Goal: Transaction & Acquisition: Download file/media

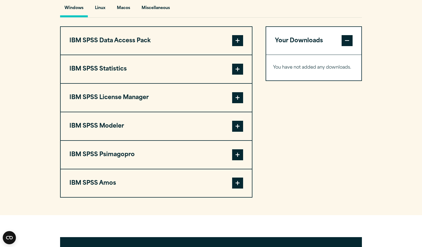
scroll to position [411, 0]
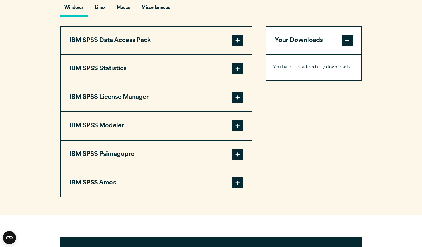
click at [231, 68] on button "IBM SPSS Statistics" at bounding box center [156, 69] width 191 height 28
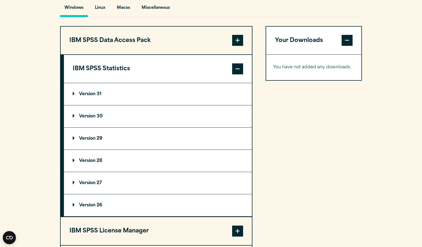
click at [95, 94] on p "Version 31" at bounding box center [87, 94] width 29 height 4
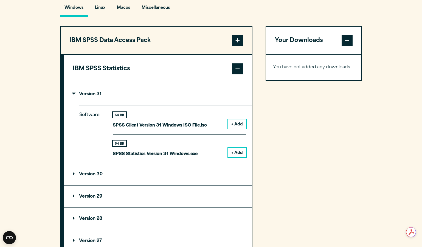
scroll to position [0, 0]
click at [238, 154] on button "+ Add" at bounding box center [237, 152] width 18 height 9
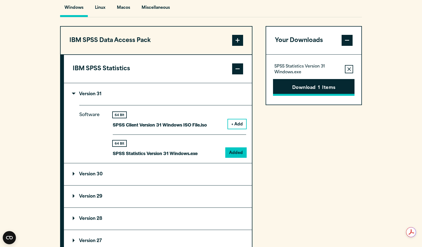
click at [319, 91] on span "1" at bounding box center [319, 87] width 2 height 7
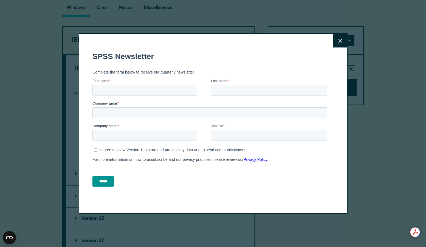
click at [336, 42] on button "Close" at bounding box center [340, 41] width 14 height 14
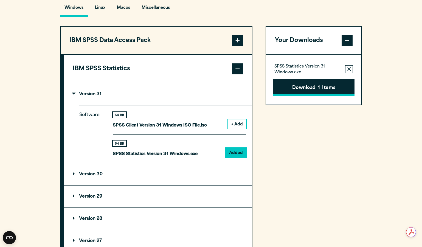
click at [311, 91] on button "Download 1 Items" at bounding box center [313, 87] width 81 height 17
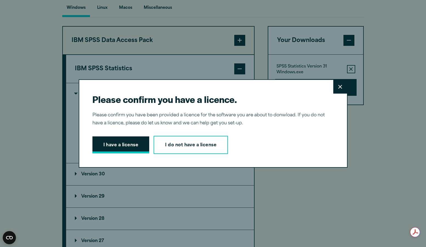
click at [126, 146] on button "I have a license" at bounding box center [120, 144] width 57 height 17
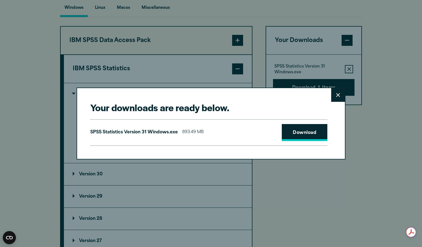
click at [317, 136] on link "Download" at bounding box center [305, 132] width 46 height 17
click at [340, 96] on button "Close" at bounding box center [338, 95] width 14 height 14
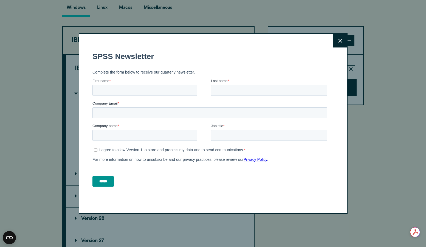
click at [340, 40] on button "Close" at bounding box center [340, 41] width 14 height 14
